Goal: Task Accomplishment & Management: Manage account settings

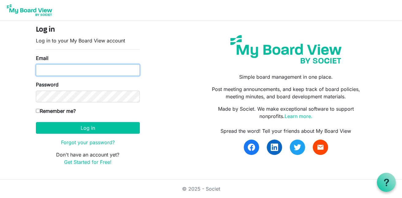
drag, startPoint x: 99, startPoint y: 74, endPoint x: 103, endPoint y: 74, distance: 3.4
click at [101, 74] on input "Email" at bounding box center [88, 70] width 104 height 12
type input "info@creativecommunityimpact.ca"
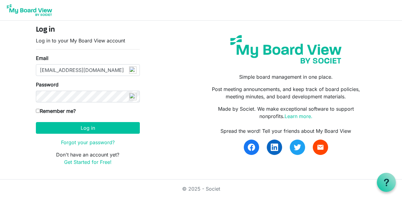
click at [135, 97] on img at bounding box center [132, 96] width 7 height 7
click at [36, 122] on button "Log in" at bounding box center [88, 128] width 104 height 12
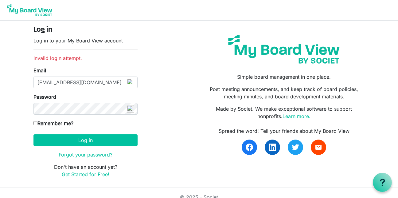
click at [129, 111] on img at bounding box center [130, 108] width 7 height 7
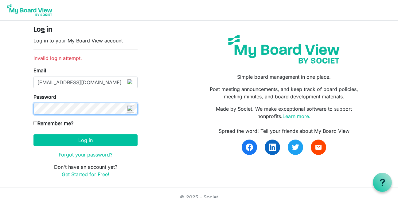
click at [33, 134] on button "Log in" at bounding box center [85, 140] width 104 height 12
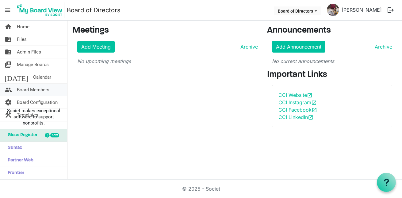
click at [39, 90] on span "Board Members" at bounding box center [33, 89] width 33 height 12
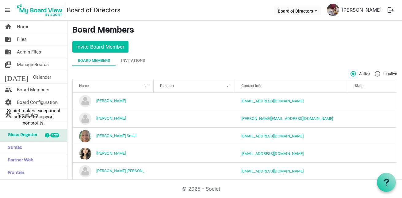
scroll to position [28, 0]
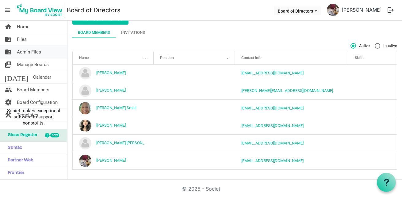
click at [27, 53] on span "Admin Files" at bounding box center [29, 52] width 24 height 12
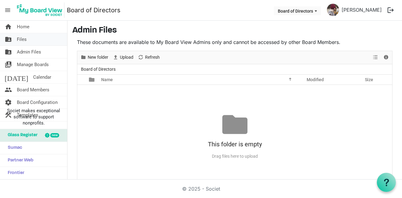
click at [27, 38] on link "folder_shared Files" at bounding box center [33, 39] width 67 height 12
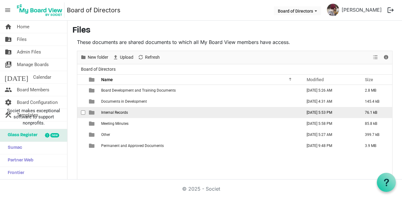
click at [116, 113] on span "Internal Records" at bounding box center [114, 112] width 27 height 4
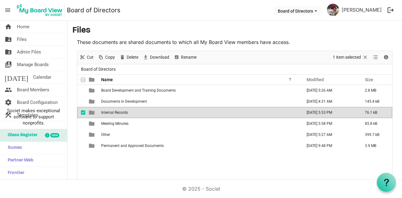
click at [116, 113] on span "Internal Records" at bounding box center [114, 112] width 27 height 4
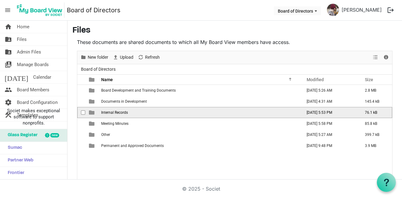
click at [116, 113] on span "Internal Records" at bounding box center [114, 112] width 27 height 4
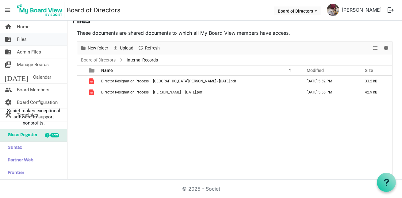
click at [33, 42] on link "folder_shared Files" at bounding box center [33, 39] width 67 height 12
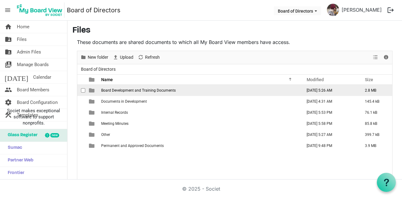
click at [125, 92] on span "Board Development and Training Documents" at bounding box center [138, 90] width 75 height 4
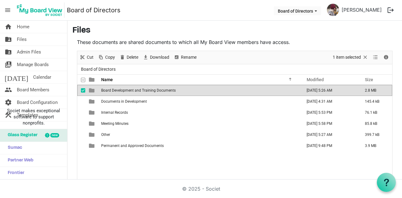
click at [125, 92] on span "Board Development and Training Documents" at bounding box center [138, 90] width 75 height 4
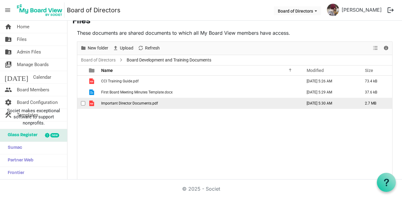
click at [117, 103] on span "Important Director Documents.pdf" at bounding box center [129, 103] width 57 height 4
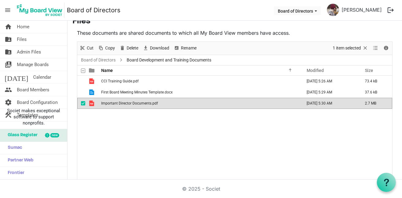
click at [117, 103] on span "Important Director Documents.pdf" at bounding box center [129, 103] width 57 height 4
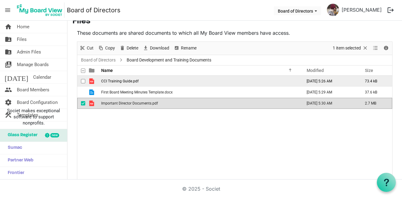
click at [84, 82] on span "checkbox" at bounding box center [83, 81] width 4 height 4
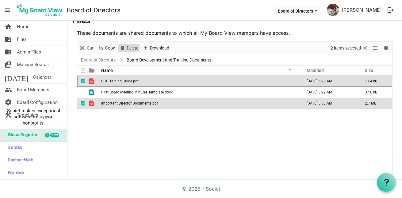
click at [135, 48] on span "Delete" at bounding box center [132, 48] width 13 height 8
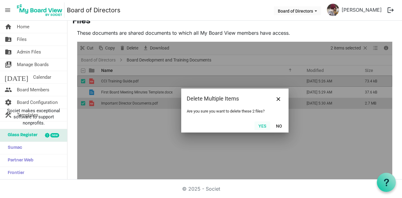
click at [265, 126] on button "Yes" at bounding box center [263, 125] width 16 height 9
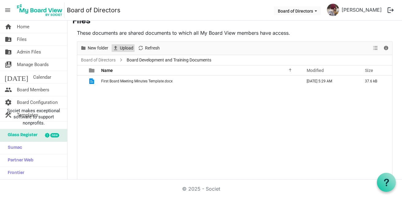
click at [123, 48] on span "Upload" at bounding box center [126, 48] width 15 height 8
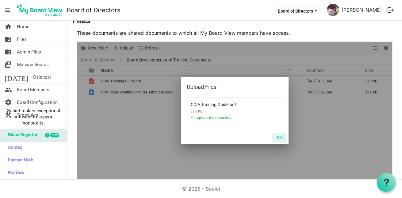
click at [276, 137] on button "OK" at bounding box center [280, 137] width 14 height 9
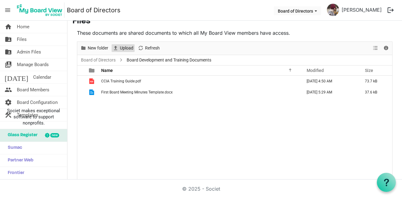
click at [124, 46] on span "Upload" at bounding box center [126, 48] width 15 height 8
